Goal: Task Accomplishment & Management: Manage account settings

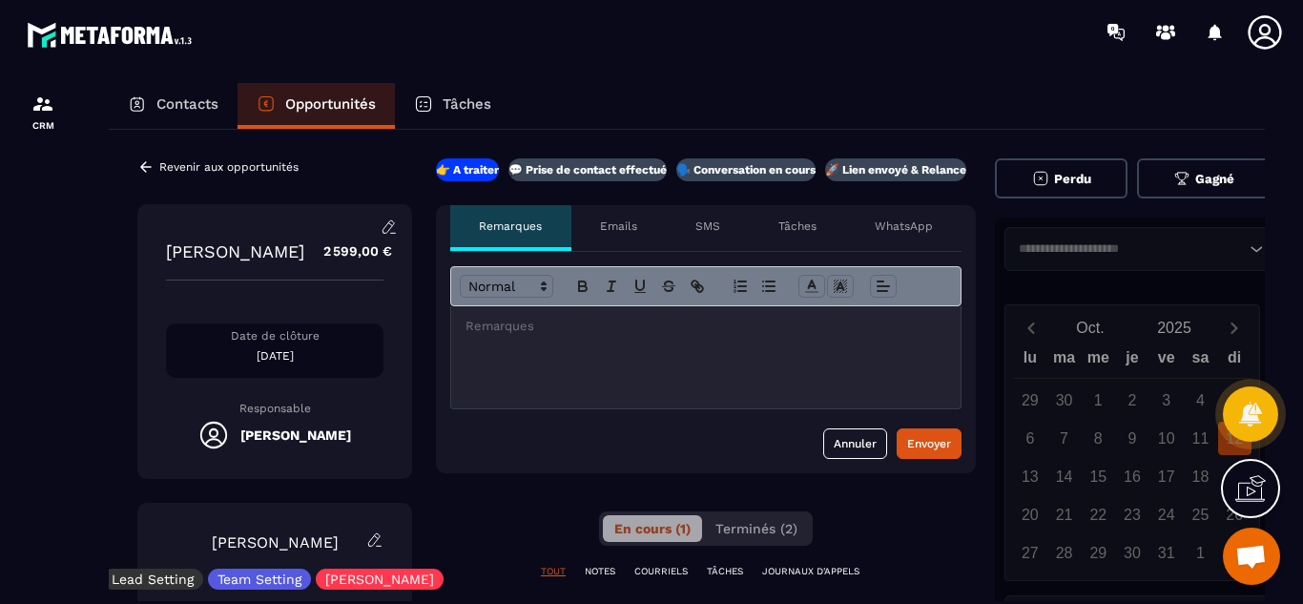
click at [87, 423] on div "CRM" at bounding box center [162, 332] width 325 height 537
click at [864, 448] on button "Annuler" at bounding box center [855, 443] width 64 height 31
click at [206, 172] on p "Revenir aux opportunités" at bounding box center [228, 166] width 139 height 13
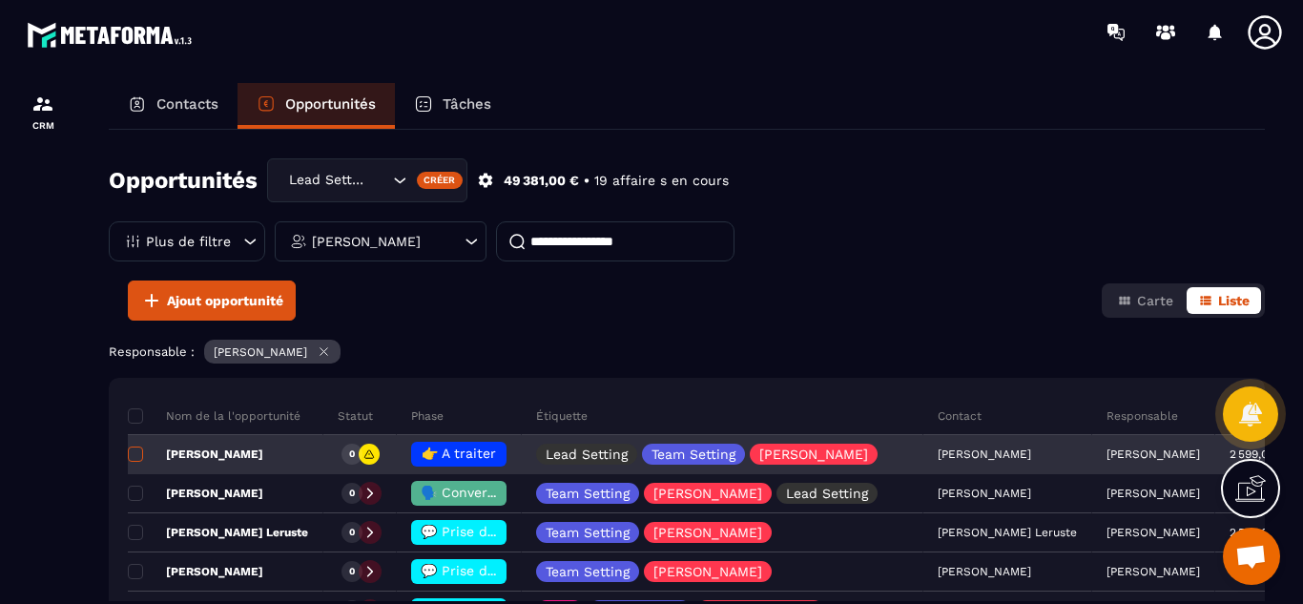
click at [141, 456] on span at bounding box center [135, 454] width 15 height 15
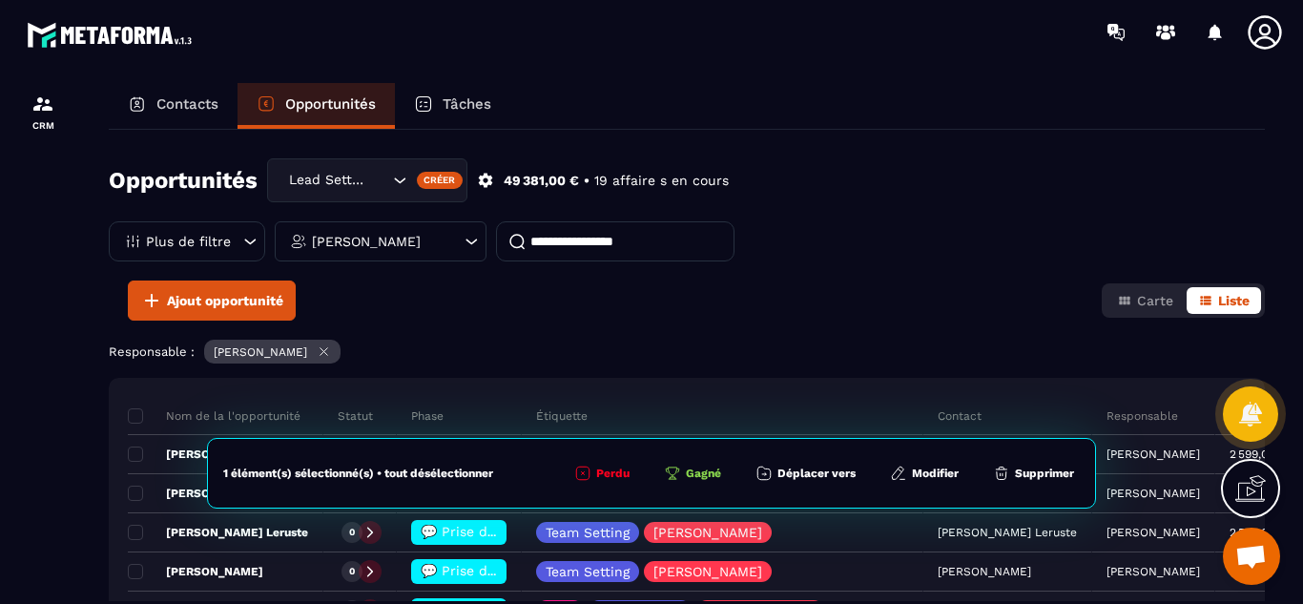
click at [1037, 472] on button "Supprimer" at bounding box center [1034, 473] width 93 height 19
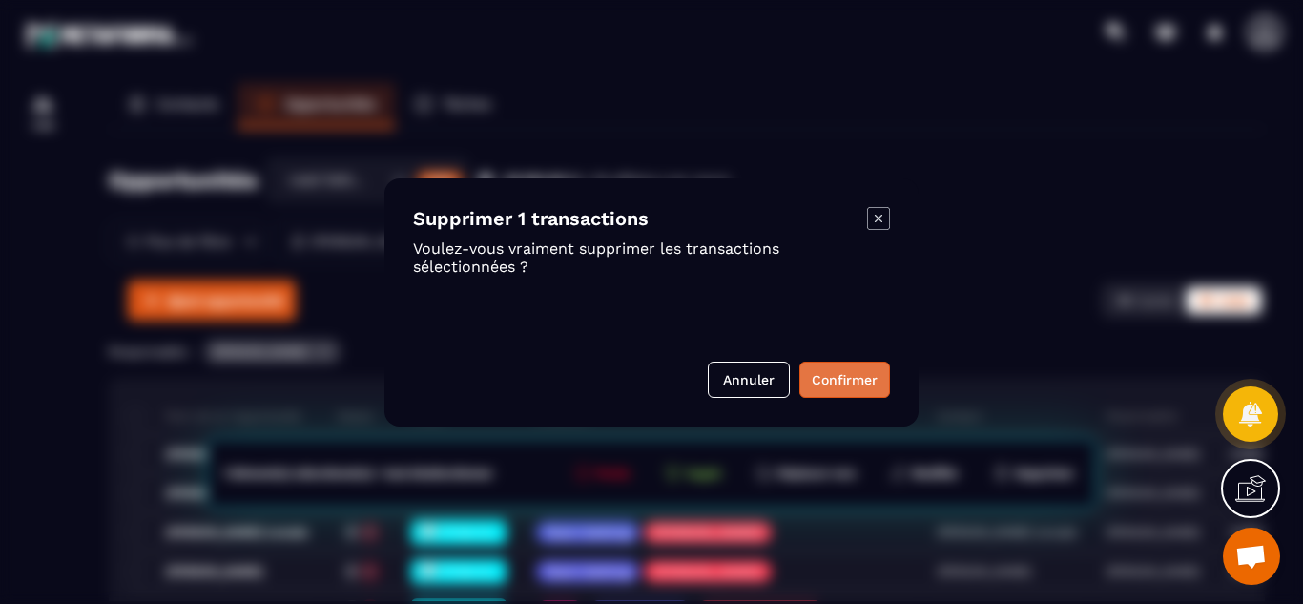
click at [854, 387] on button "Confirmer" at bounding box center [845, 380] width 91 height 36
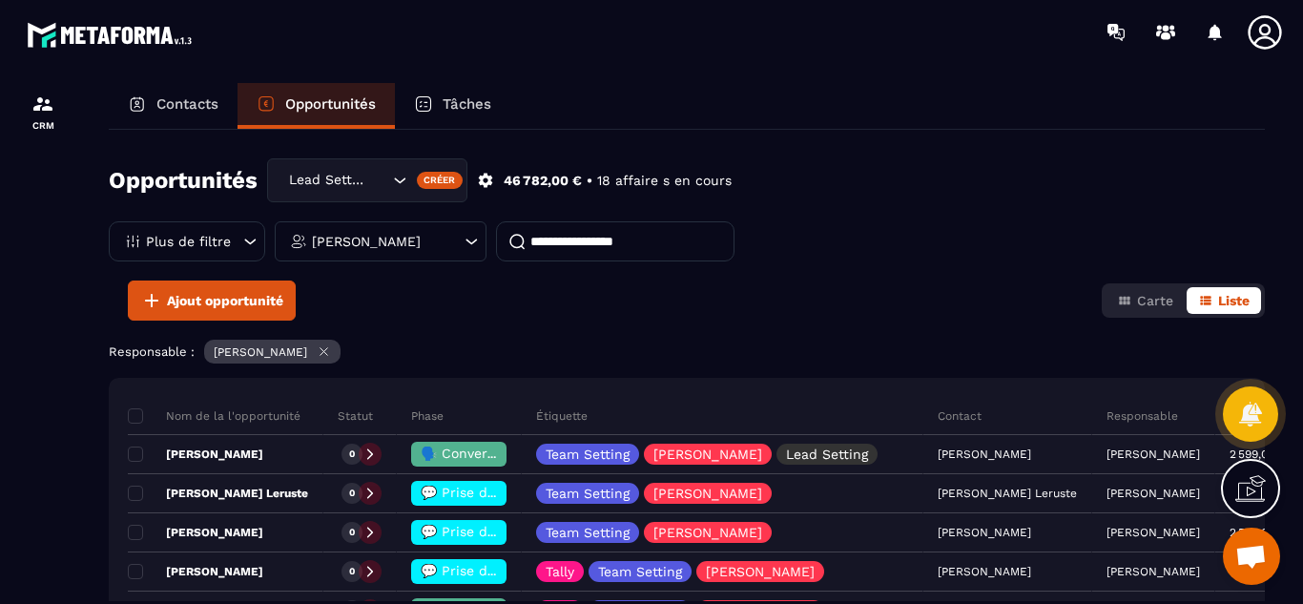
click at [93, 527] on div "Contacts Opportunités Tâches Opportunités Lead Setting Créer 46 782,00 € • 18 a…" at bounding box center [687, 361] width 1195 height 556
click at [67, 493] on div at bounding box center [43, 361] width 86 height 594
click at [177, 104] on p "Contacts" at bounding box center [187, 103] width 62 height 17
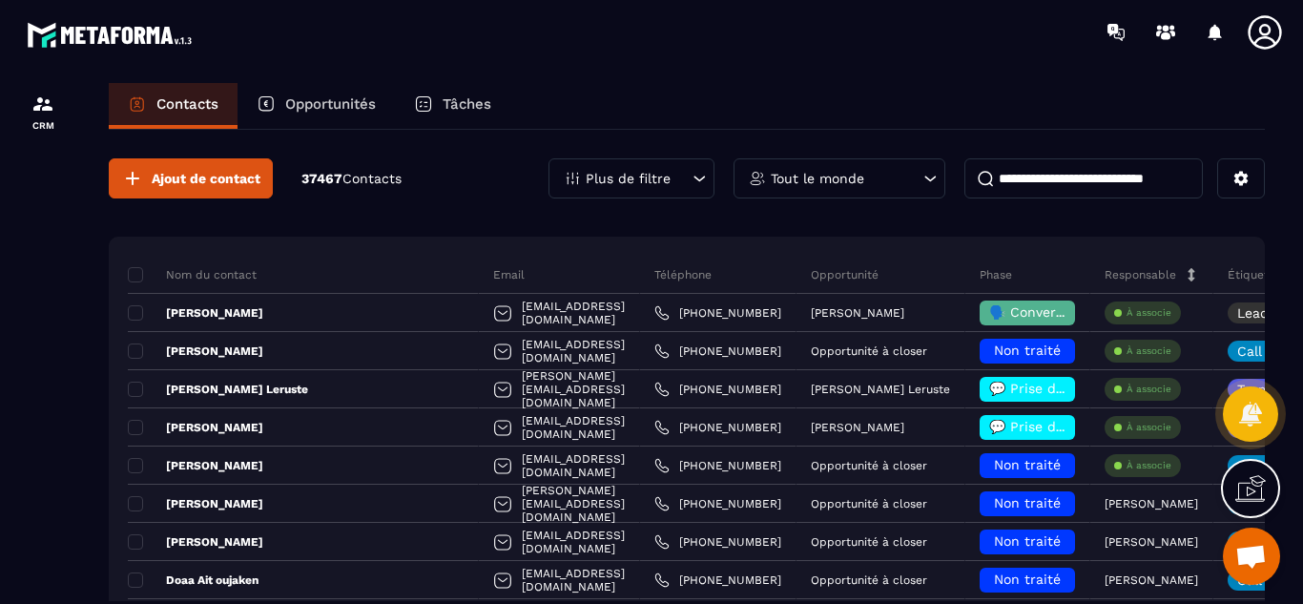
click at [51, 531] on div at bounding box center [43, 361] width 86 height 594
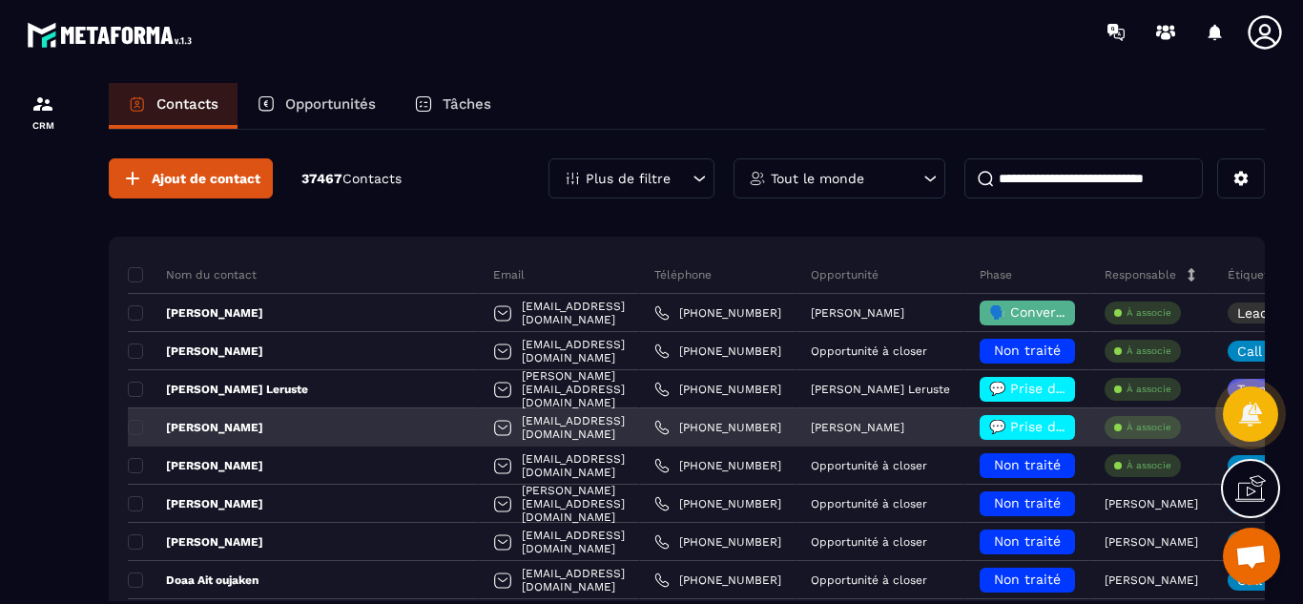
click at [903, 443] on div "[PERSON_NAME]" at bounding box center [881, 427] width 169 height 38
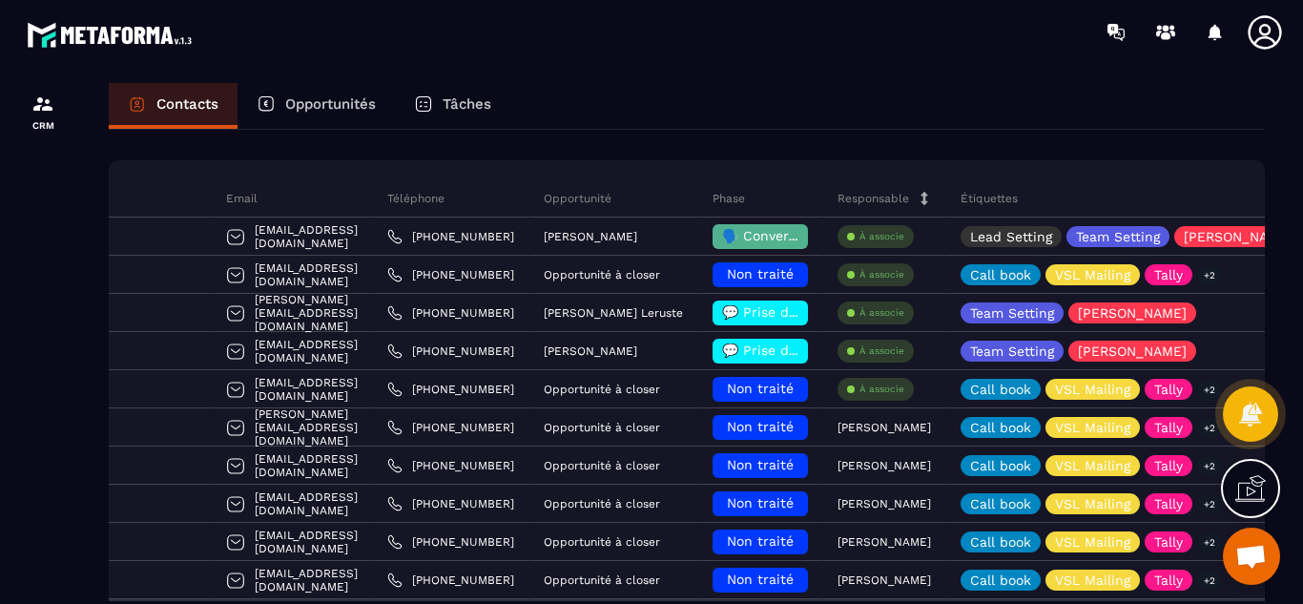
scroll to position [38, 0]
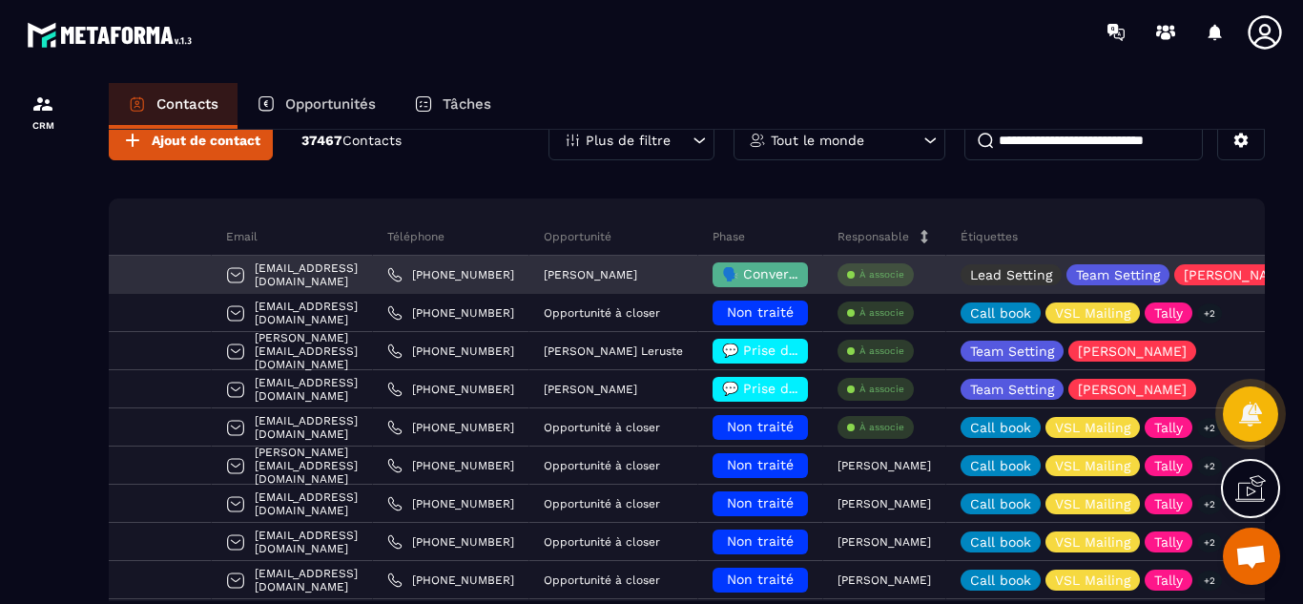
click at [860, 276] on p "À associe" at bounding box center [882, 274] width 45 height 13
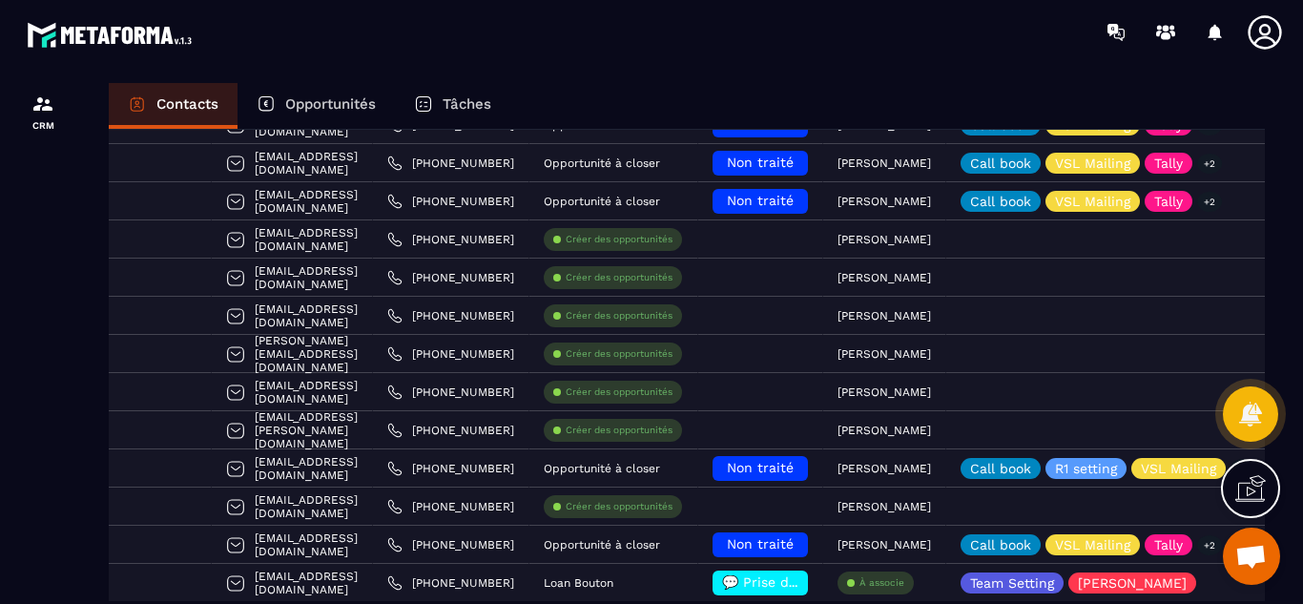
scroll to position [649, 0]
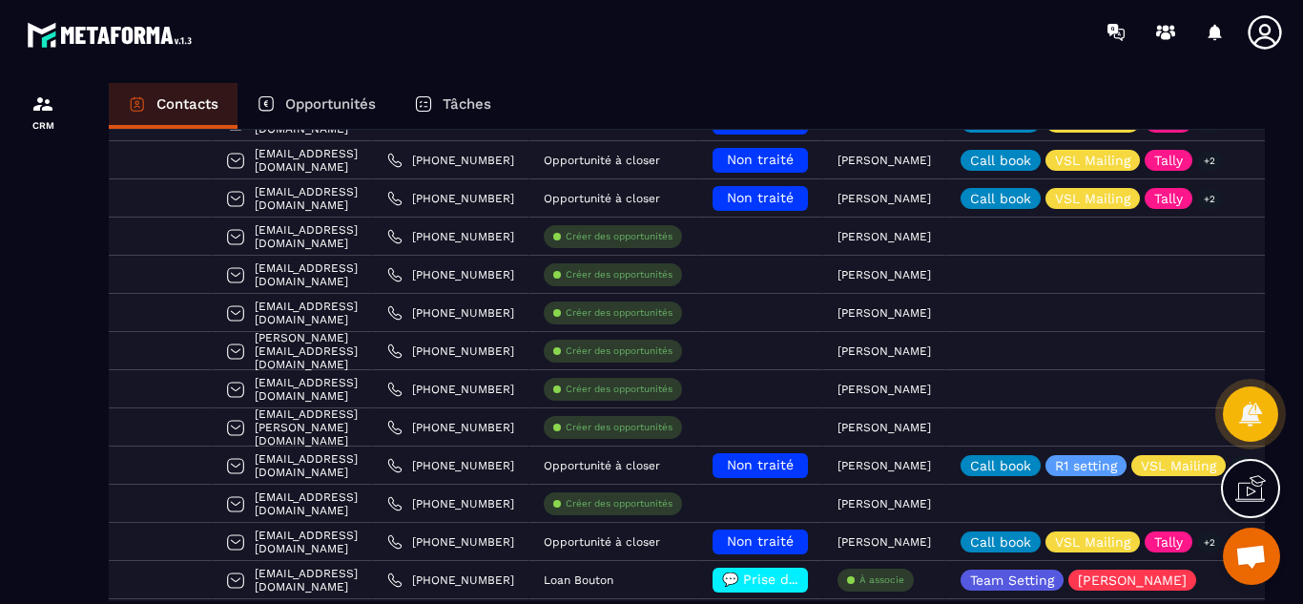
click at [33, 522] on div at bounding box center [43, 361] width 86 height 594
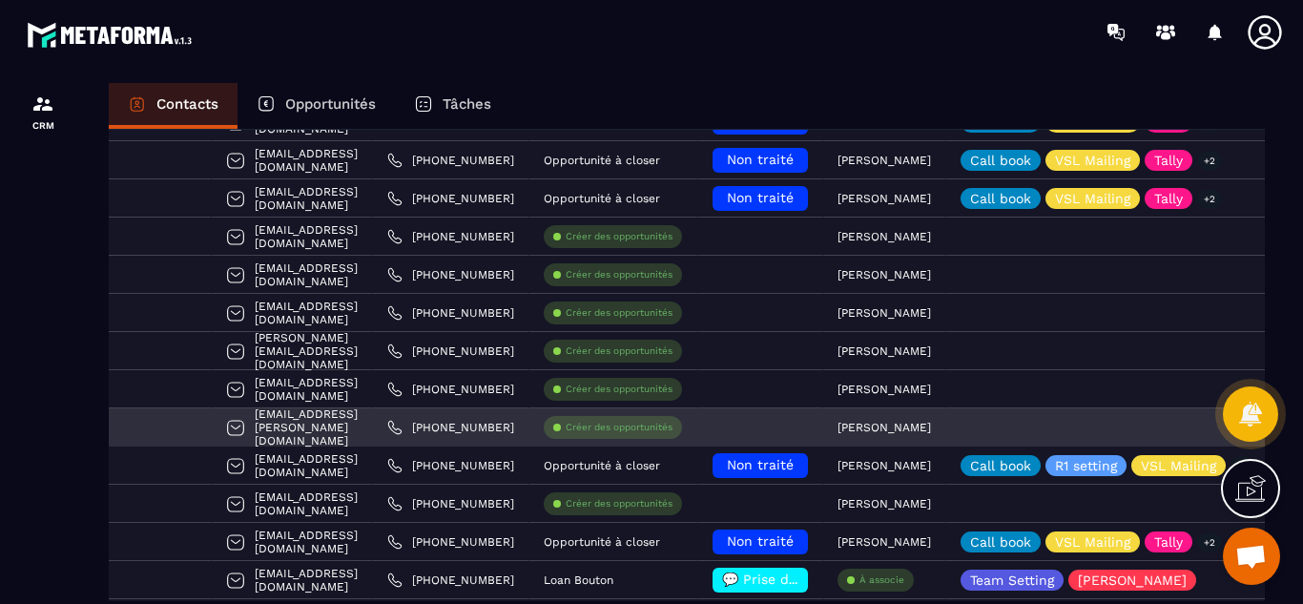
click at [909, 424] on div "[PERSON_NAME]" at bounding box center [884, 427] width 123 height 38
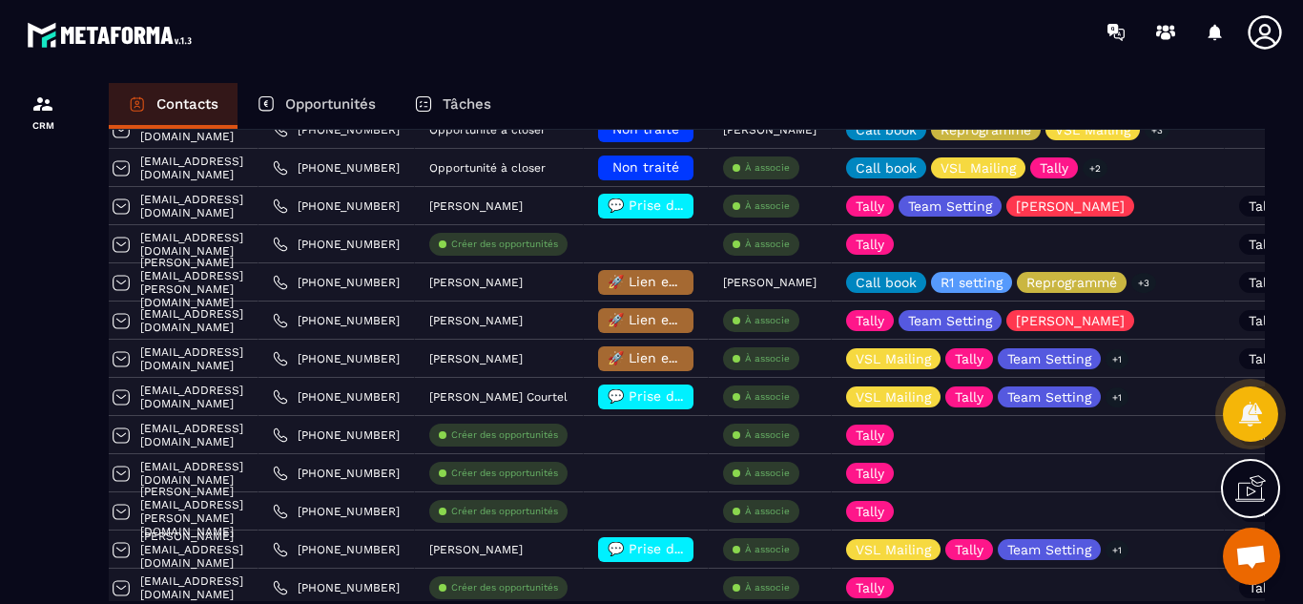
scroll to position [1298, 0]
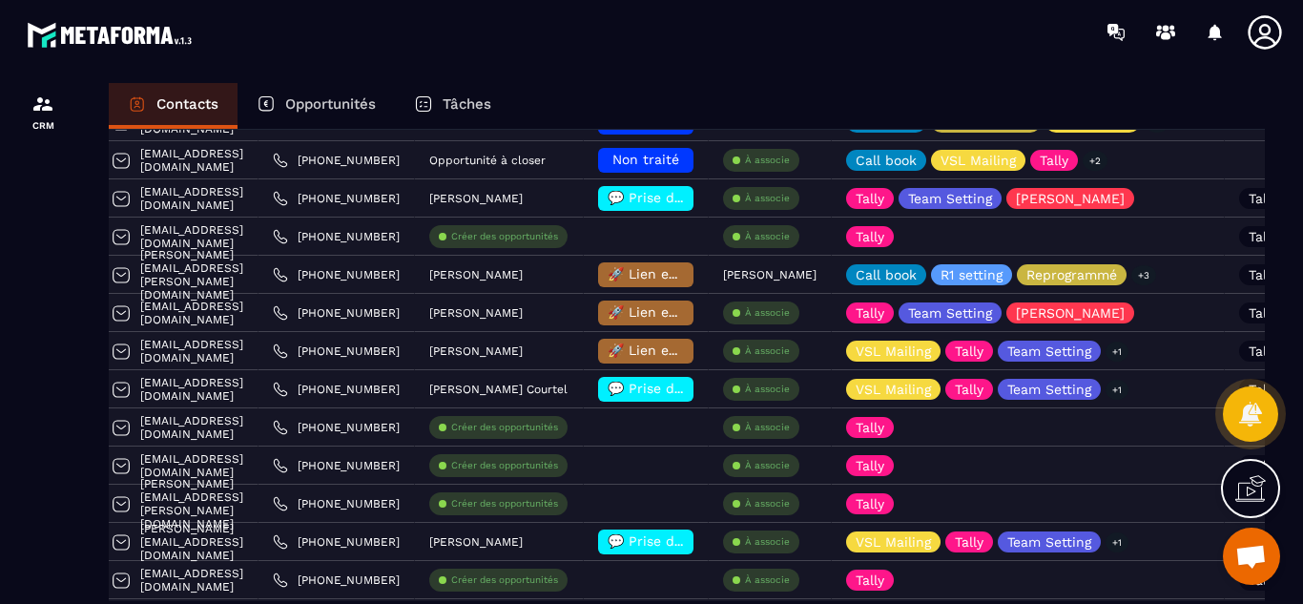
click at [328, 112] on p "Opportunités" at bounding box center [330, 103] width 91 height 17
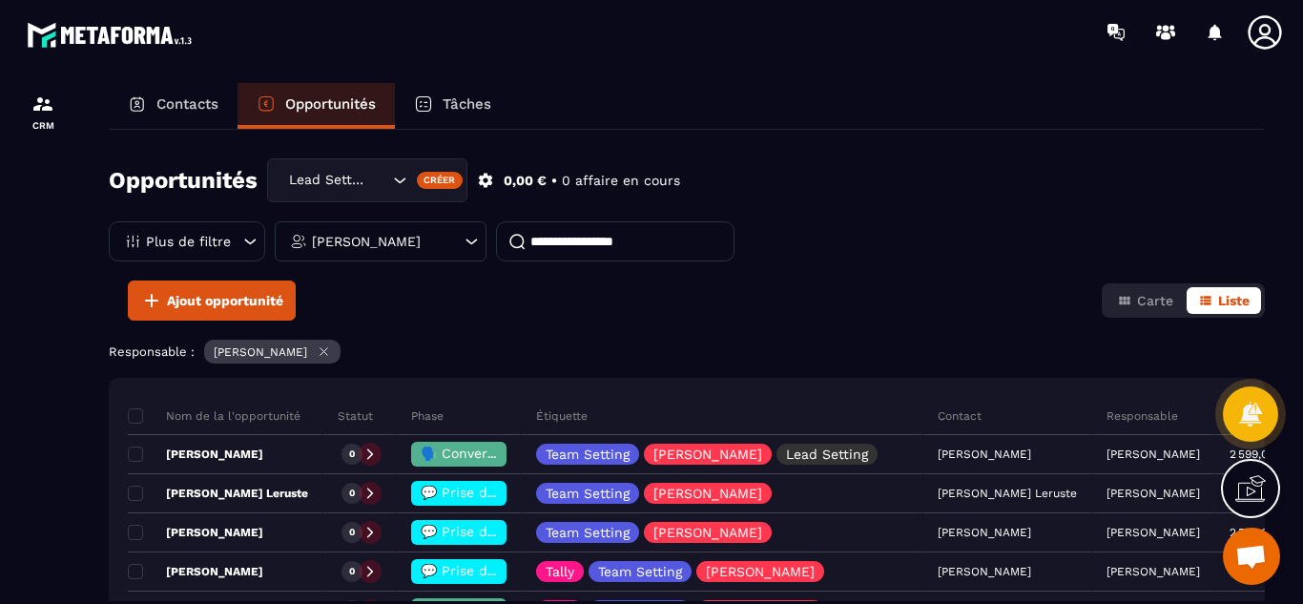
click at [190, 106] on p "Contacts" at bounding box center [187, 103] width 62 height 17
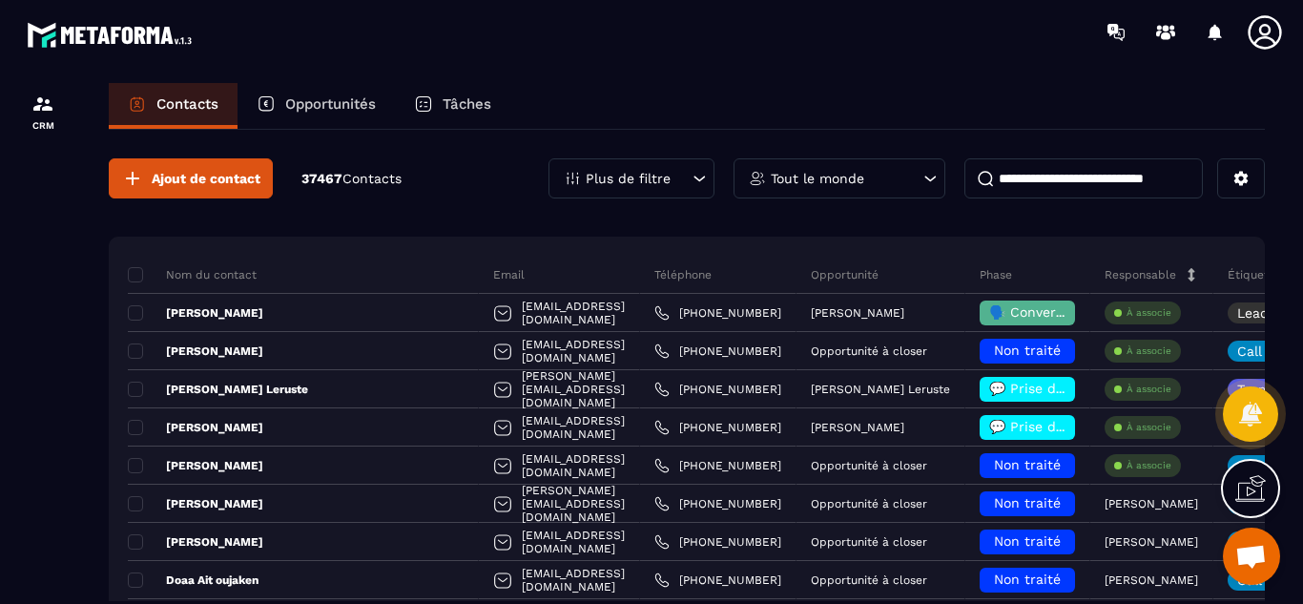
click at [310, 111] on p "Opportunités" at bounding box center [330, 103] width 91 height 17
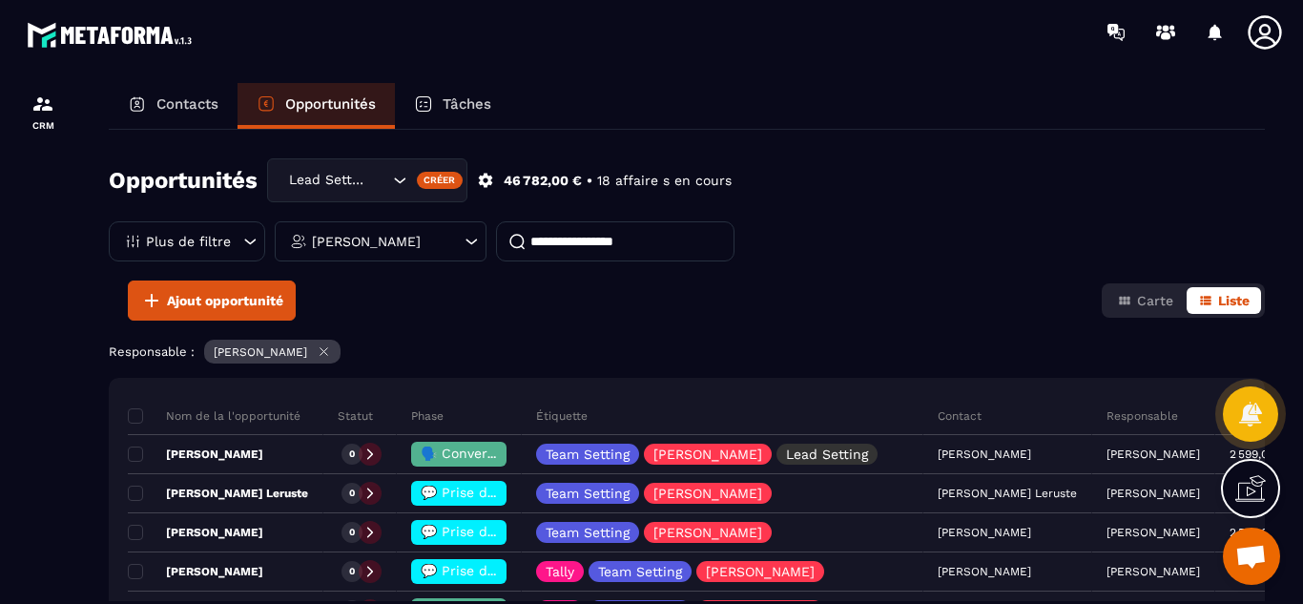
click at [979, 317] on div "Ajout opportunité Carte Liste" at bounding box center [687, 301] width 1156 height 40
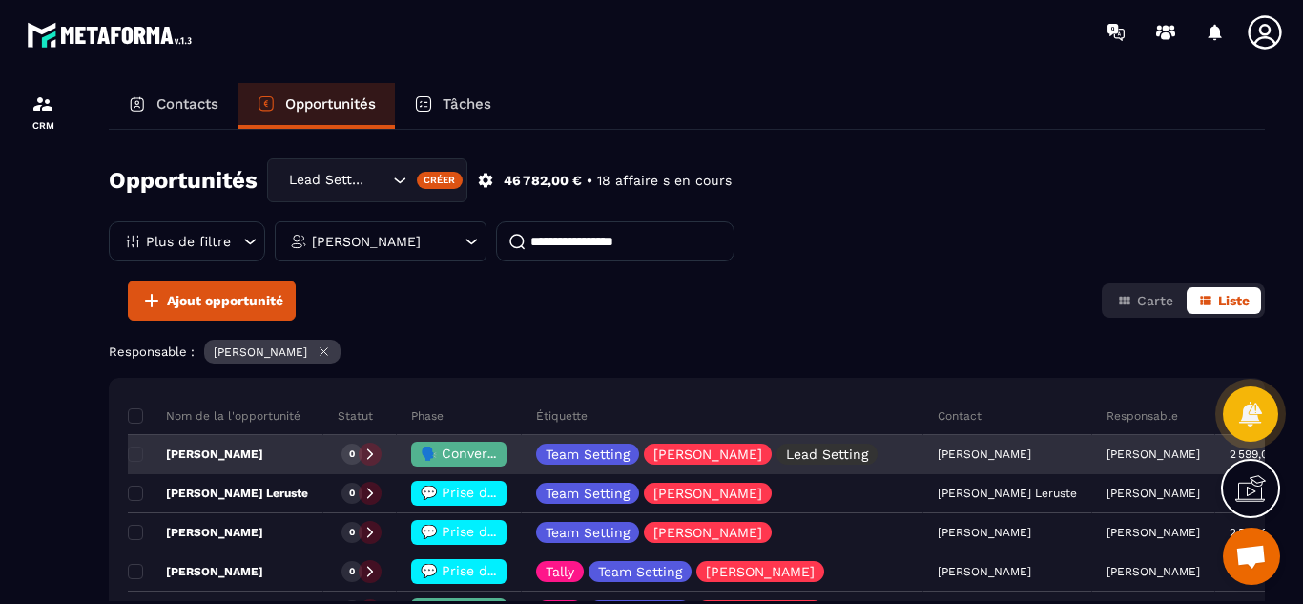
click at [1098, 463] on div "[PERSON_NAME]" at bounding box center [1154, 455] width 123 height 38
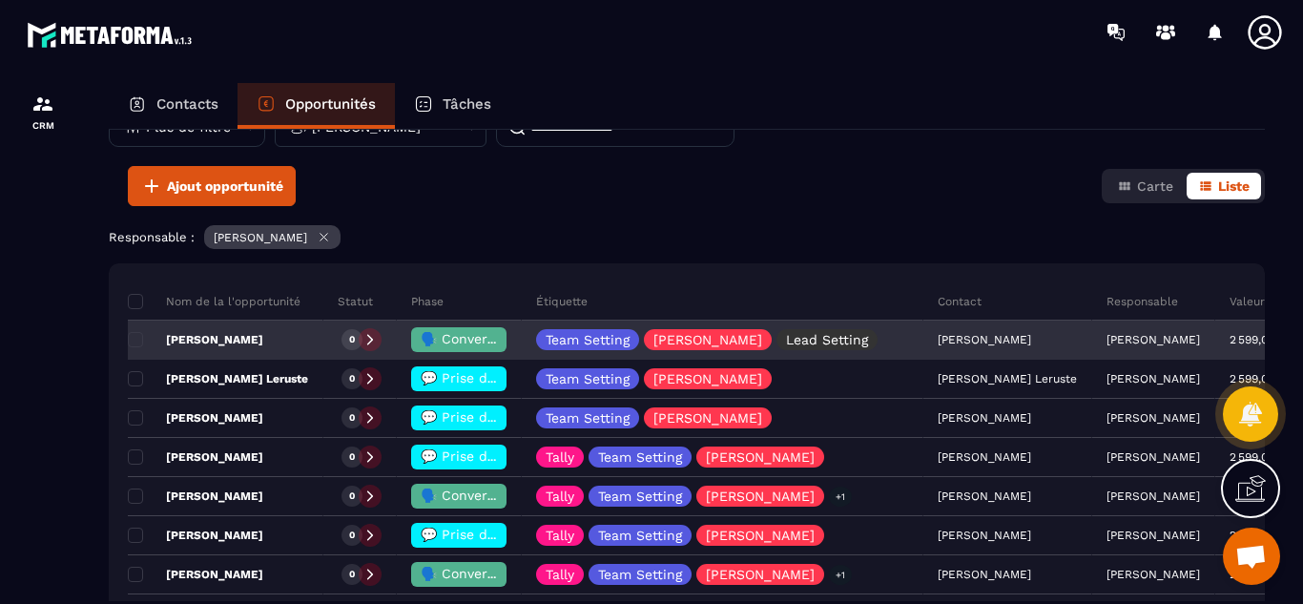
scroll to position [153, 0]
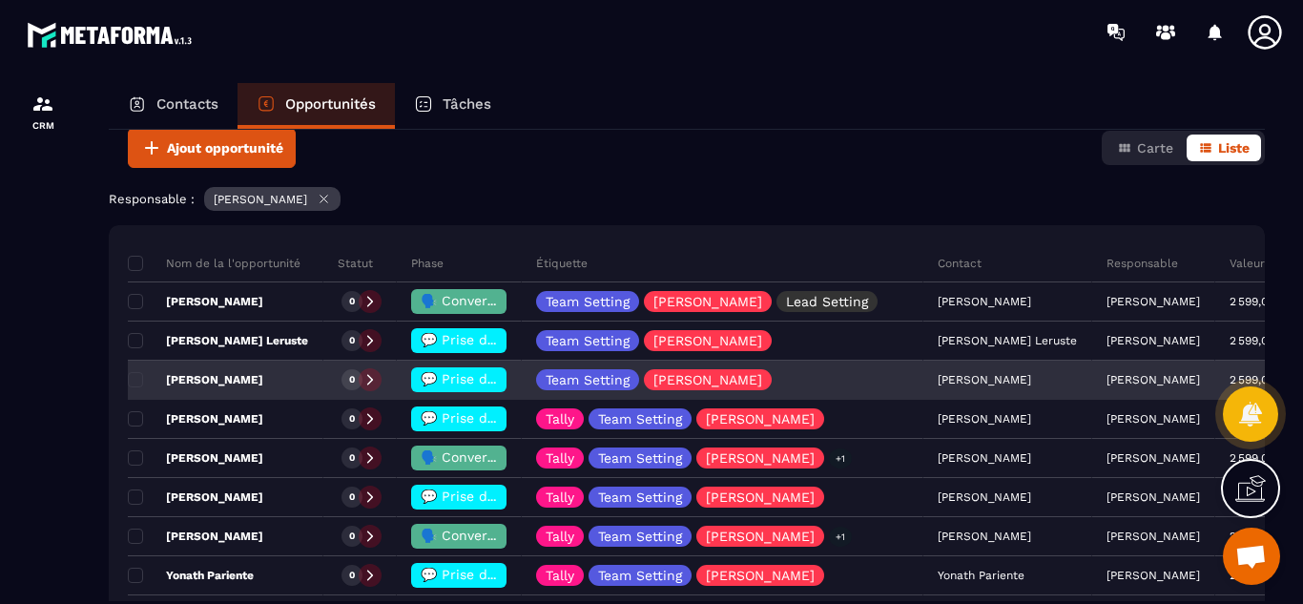
click at [445, 385] on span "💬 Prise de contact effectué" at bounding box center [516, 378] width 190 height 15
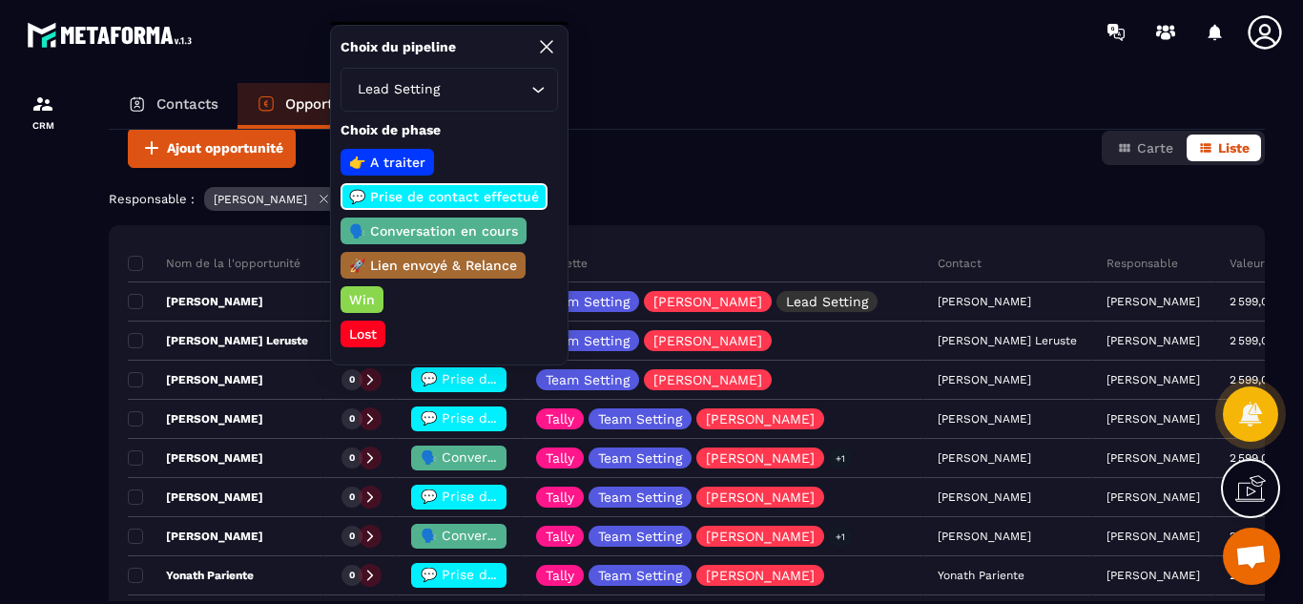
click at [415, 231] on p "🗣️ Conversation en cours" at bounding box center [433, 230] width 175 height 19
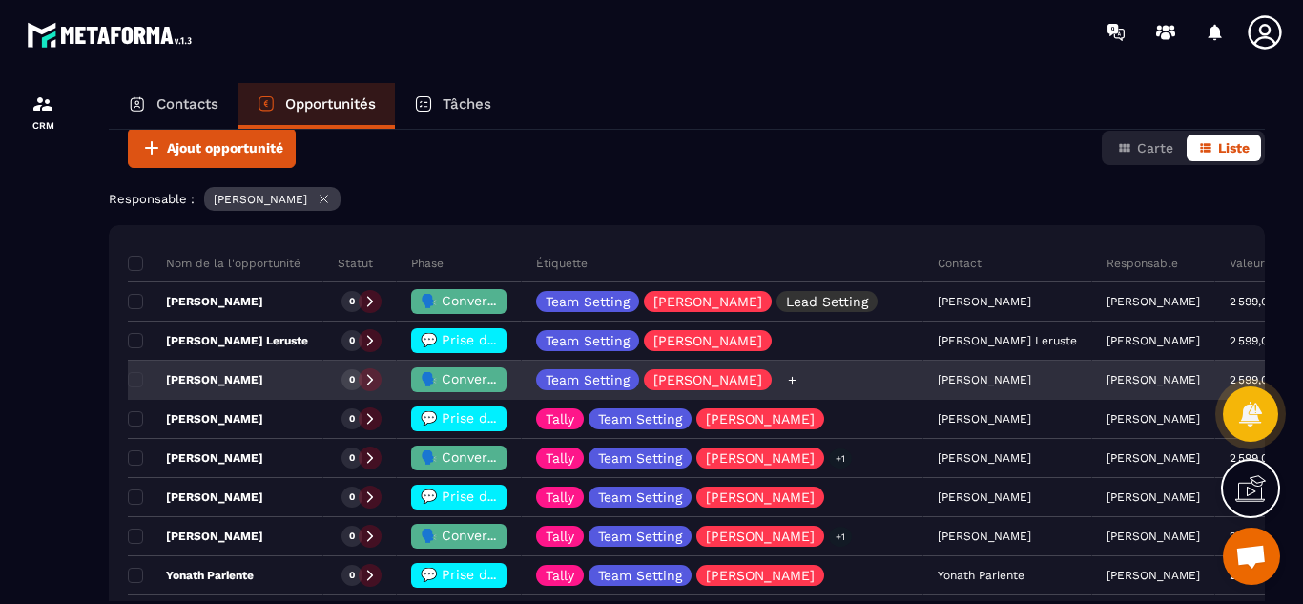
click at [786, 381] on icon at bounding box center [792, 380] width 12 height 12
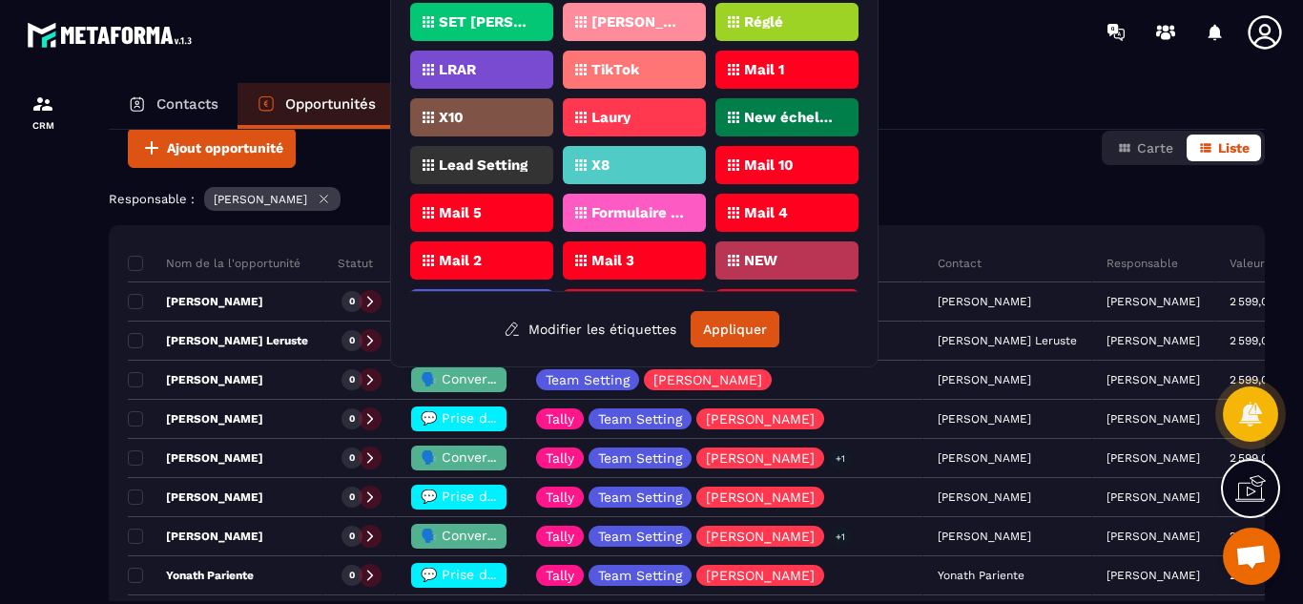
scroll to position [616, 0]
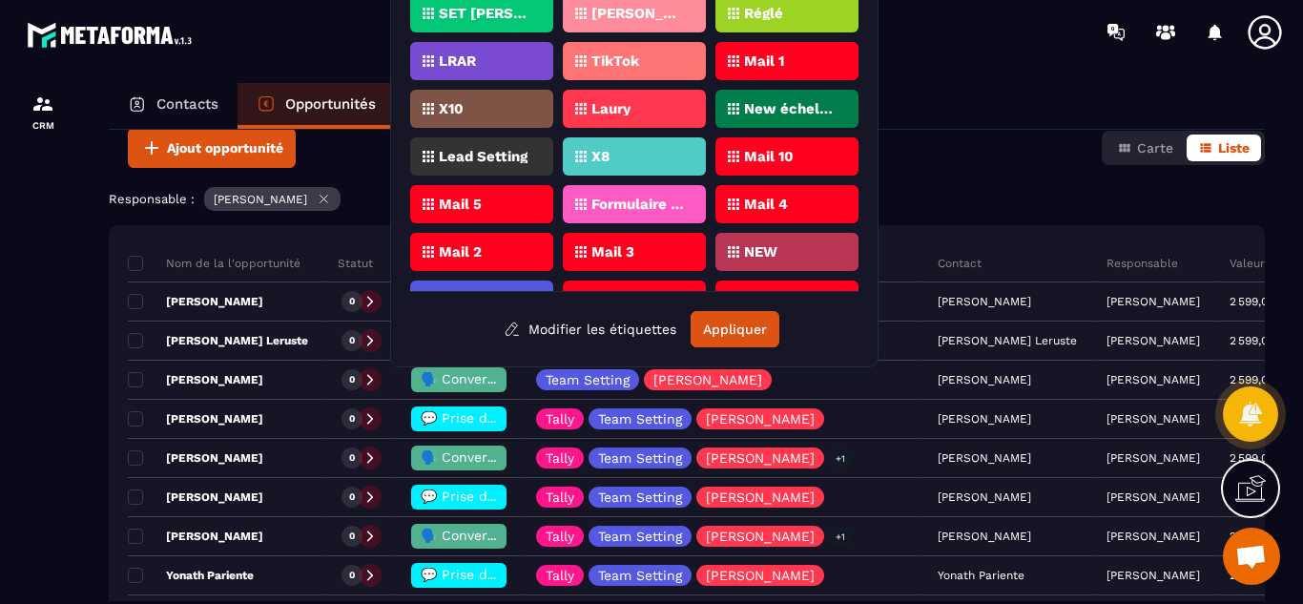
click at [33, 318] on div at bounding box center [43, 361] width 86 height 594
